Goal: Navigation & Orientation: Find specific page/section

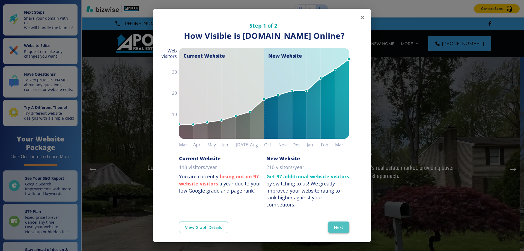
click at [336, 233] on button "Next" at bounding box center [338, 226] width 21 height 11
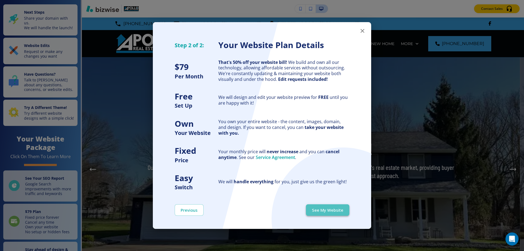
click at [331, 211] on button "See My Website" at bounding box center [327, 209] width 43 height 11
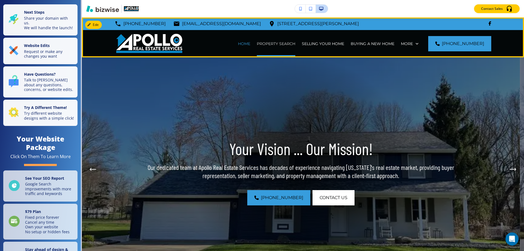
click at [284, 43] on p "PROPERTY SEARCH" at bounding box center [276, 43] width 38 height 5
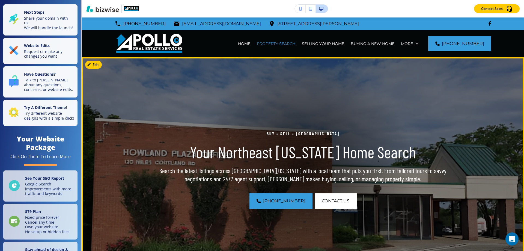
click at [279, 134] on p "Buy • Sell • [GEOGRAPHIC_DATA]" at bounding box center [303, 133] width 314 height 7
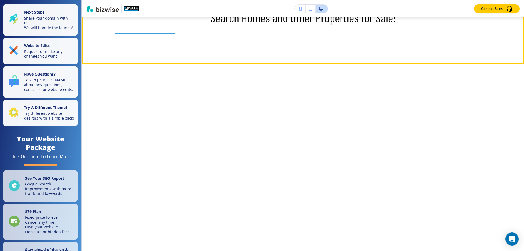
scroll to position [300, 0]
